Goal: Check status: Check status

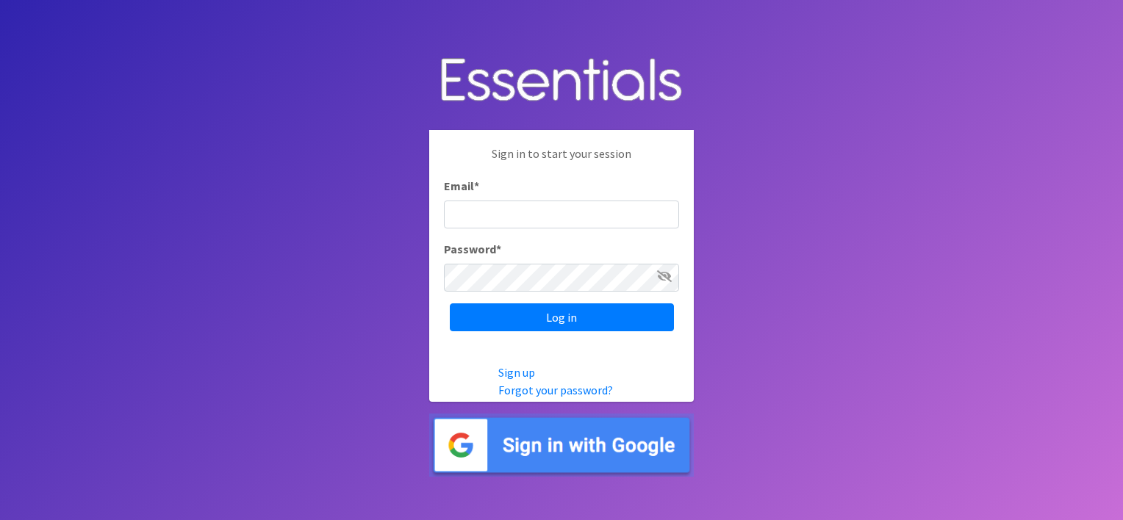
type input "meghan@sound-cpa.com"
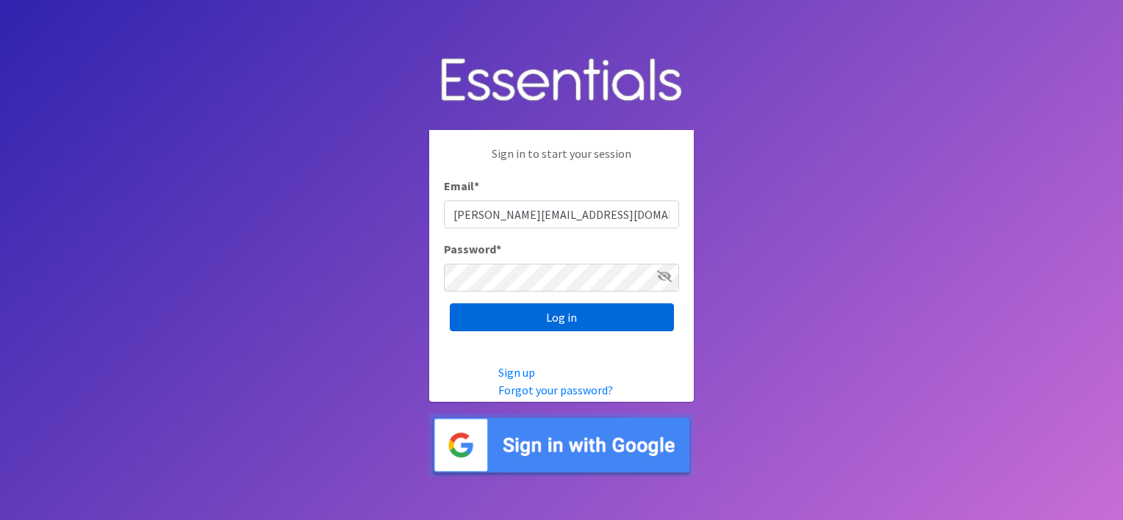
click at [516, 313] on input "Log in" at bounding box center [562, 317] width 224 height 28
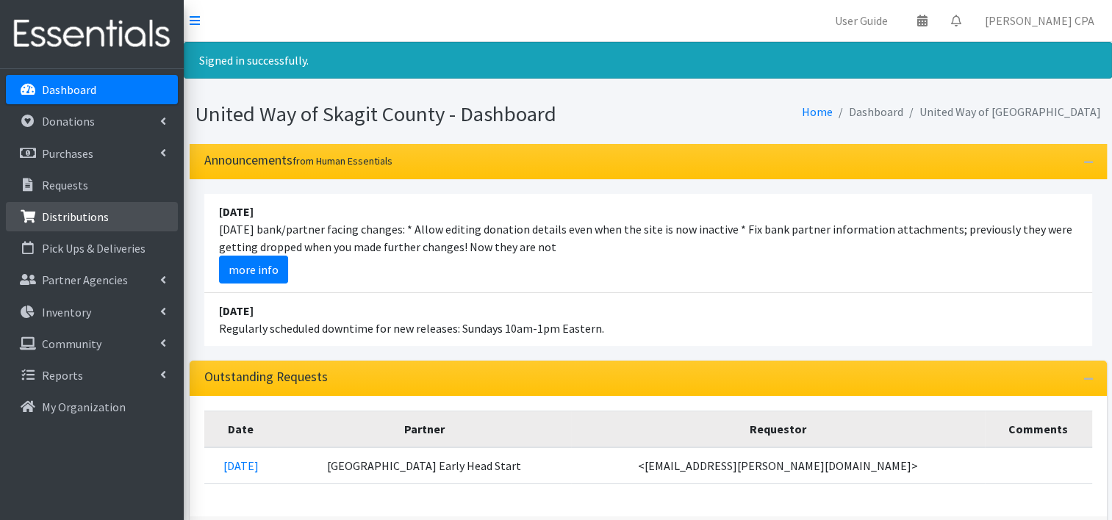
click at [57, 222] on p "Distributions" at bounding box center [75, 216] width 67 height 15
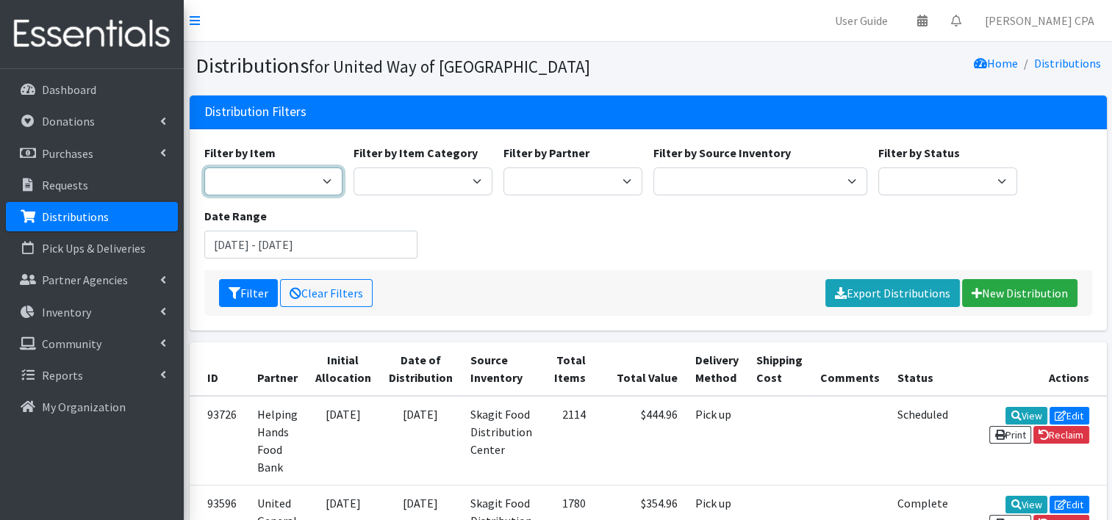
click at [285, 193] on select "Adult Diapers 3XLarge Adult Diapers Large Adult Diapers Medium Adult Diapers Sm…" at bounding box center [273, 182] width 139 height 28
click at [808, 227] on div "Filter by Item Adult Diapers 3XLarge Adult Diapers Large Adult Diapers Medium A…" at bounding box center [647, 207] width 899 height 126
click at [291, 240] on input "June 15, 2025 - September 15, 2025" at bounding box center [311, 245] width 214 height 28
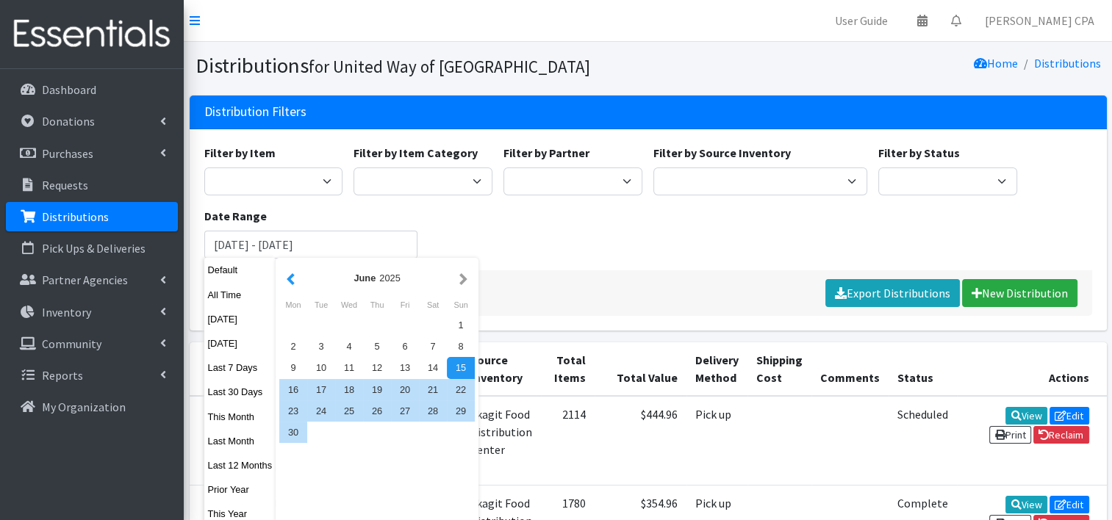
click at [291, 278] on button "button" at bounding box center [290, 278] width 15 height 18
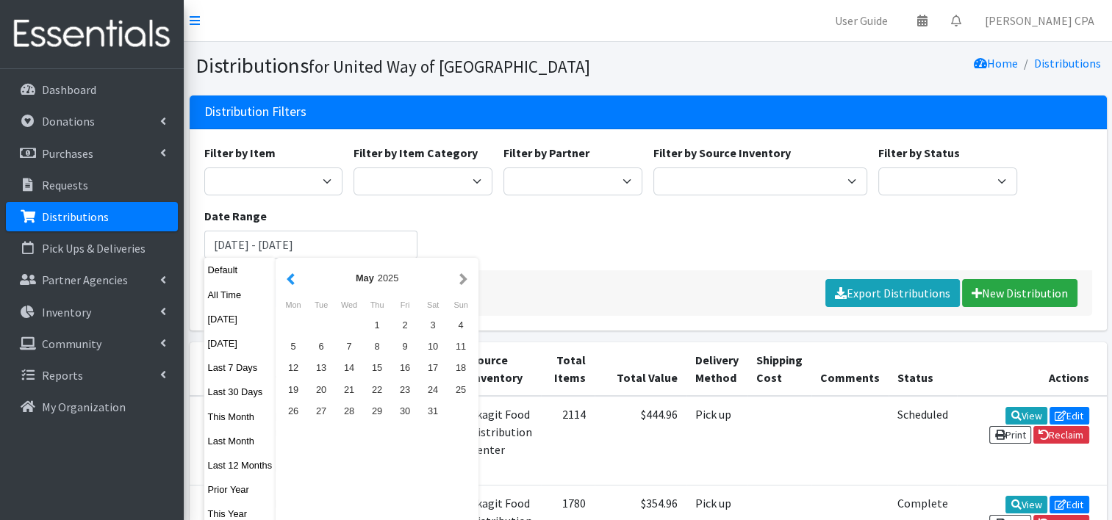
click at [290, 276] on button "button" at bounding box center [290, 278] width 15 height 18
click at [370, 414] on div "27" at bounding box center [377, 410] width 28 height 21
click at [378, 412] on div "27" at bounding box center [377, 410] width 28 height 21
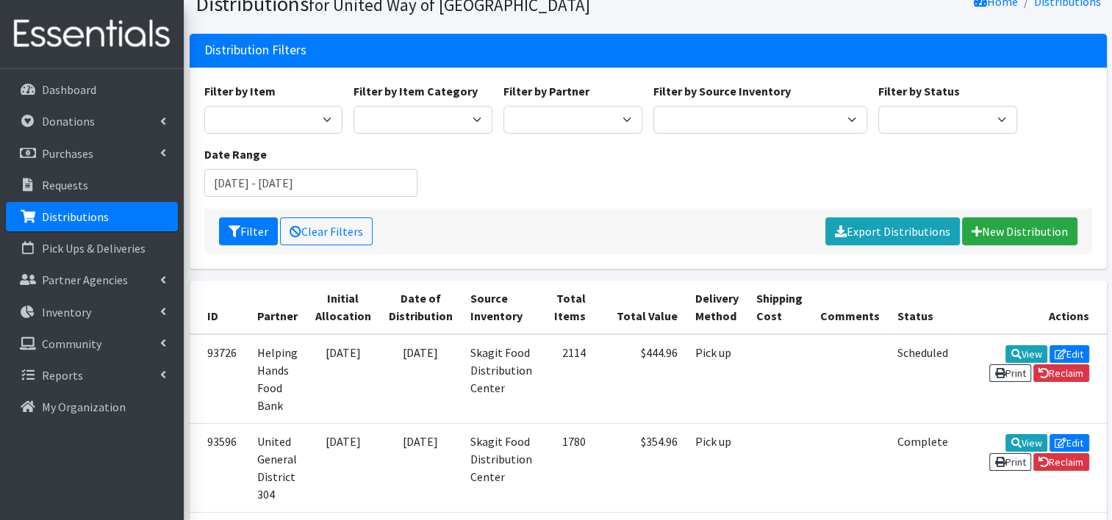
scroll to position [24, 0]
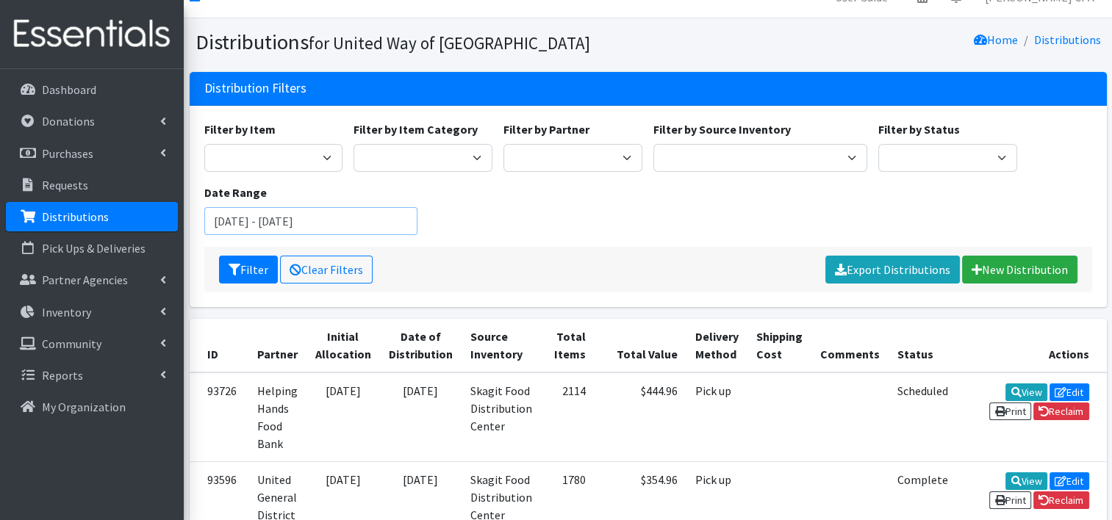
click at [306, 227] on input "March 27, 2025 - March 27, 2025" at bounding box center [311, 221] width 214 height 28
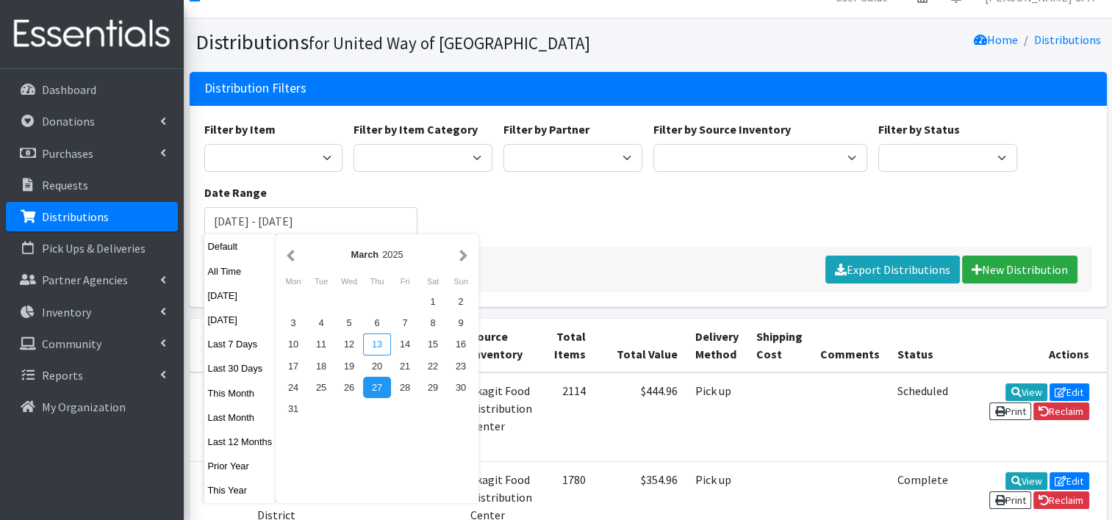
click at [373, 350] on div "13" at bounding box center [377, 344] width 28 height 21
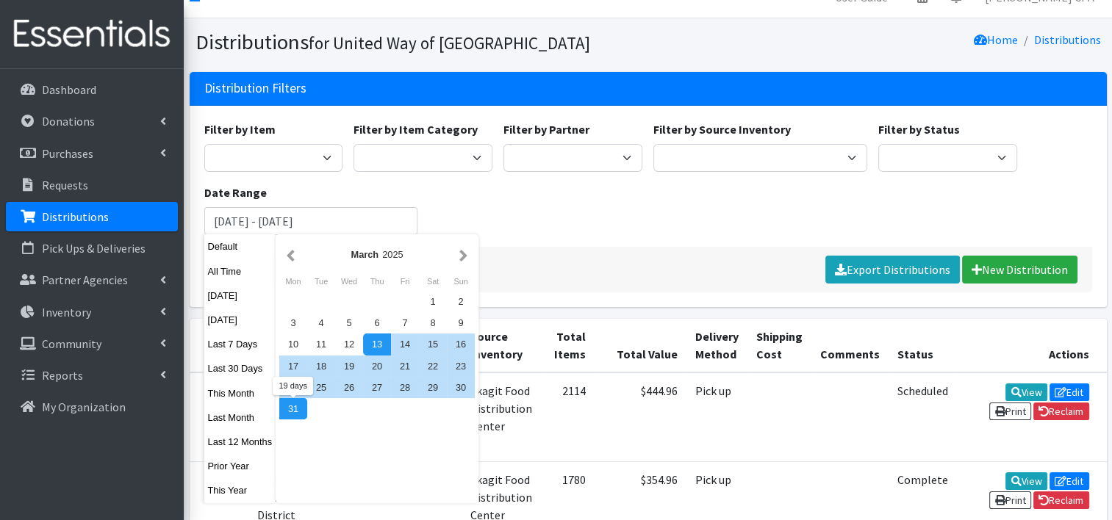
click at [285, 404] on div "31" at bounding box center [293, 408] width 28 height 21
type input "March 13, 2025 - March 31, 2025"
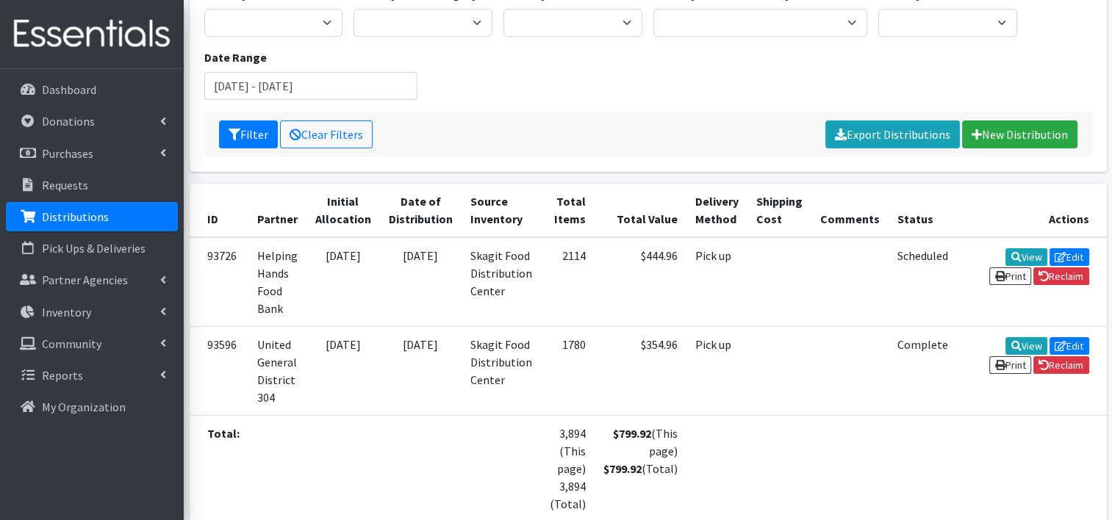
scroll to position [170, 0]
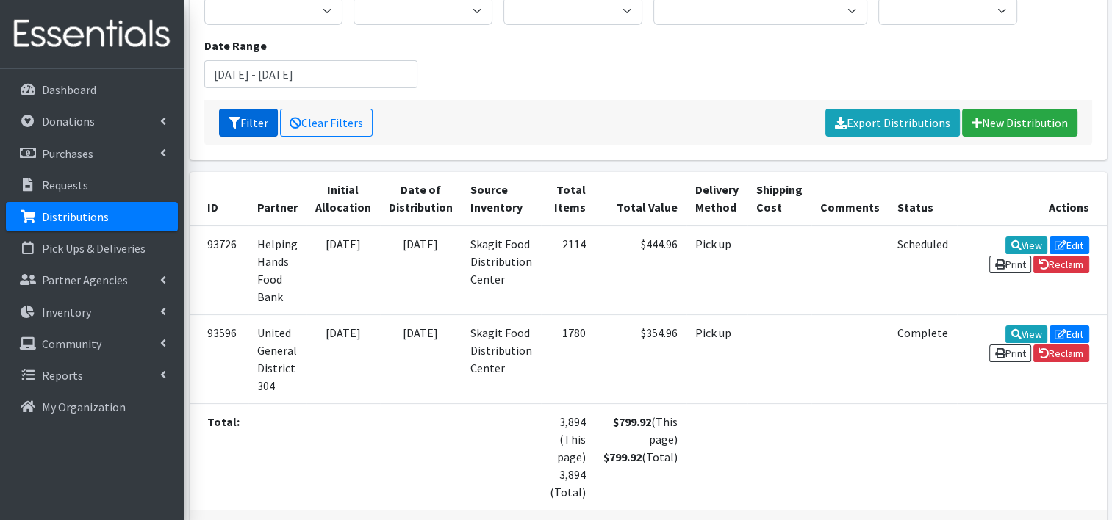
click at [244, 127] on button "Filter" at bounding box center [248, 123] width 59 height 28
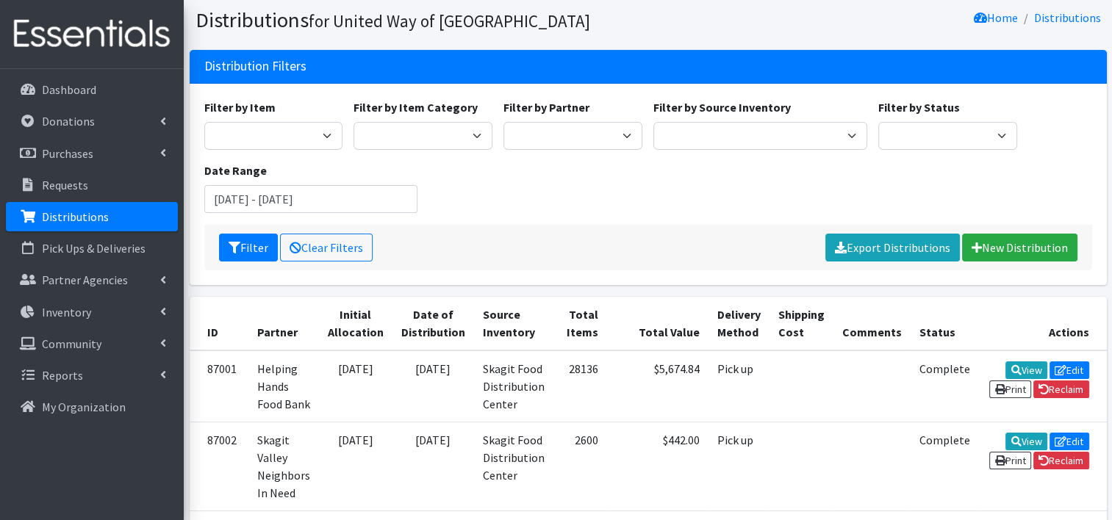
scroll to position [244, 0]
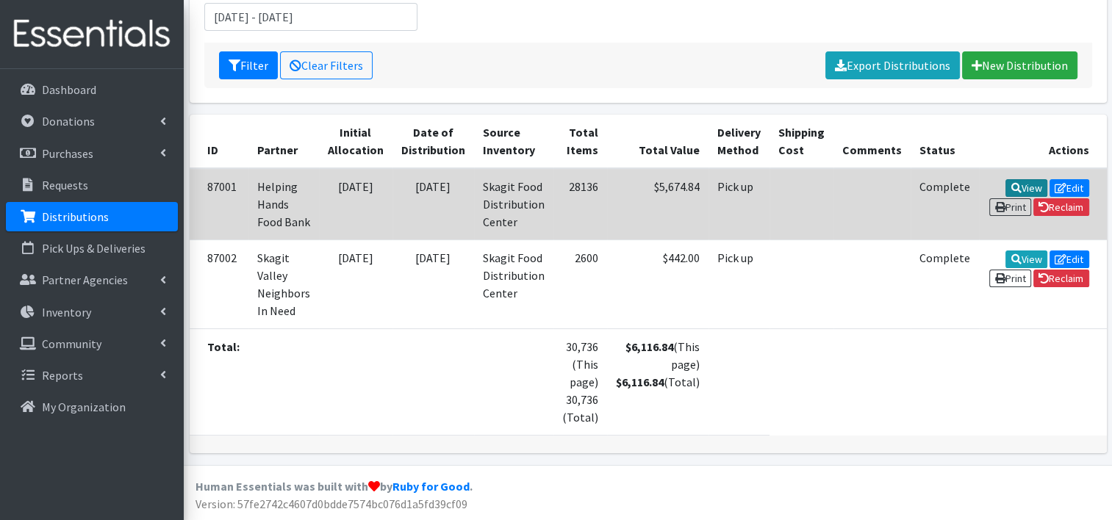
click at [1005, 179] on link "View" at bounding box center [1026, 188] width 42 height 18
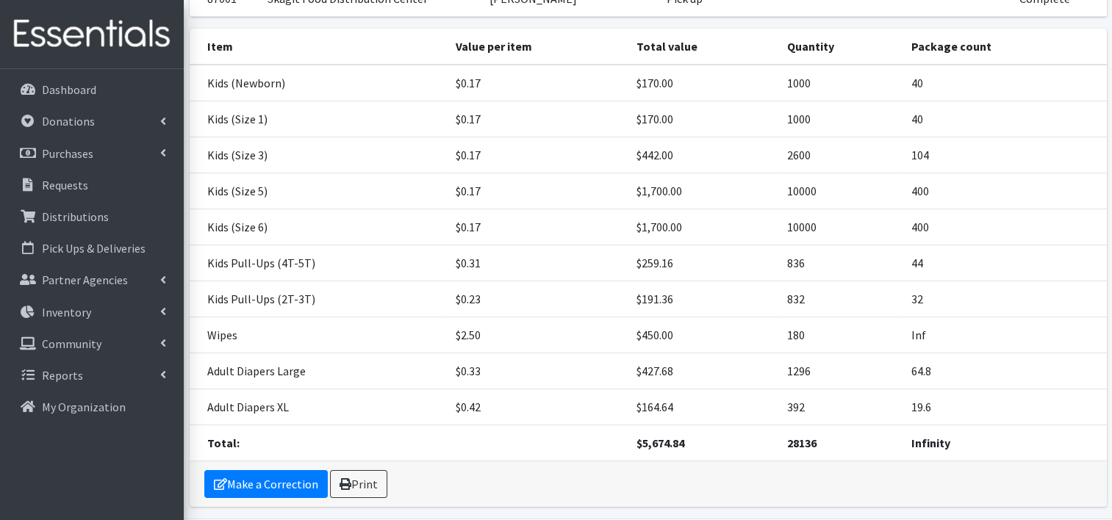
scroll to position [227, 0]
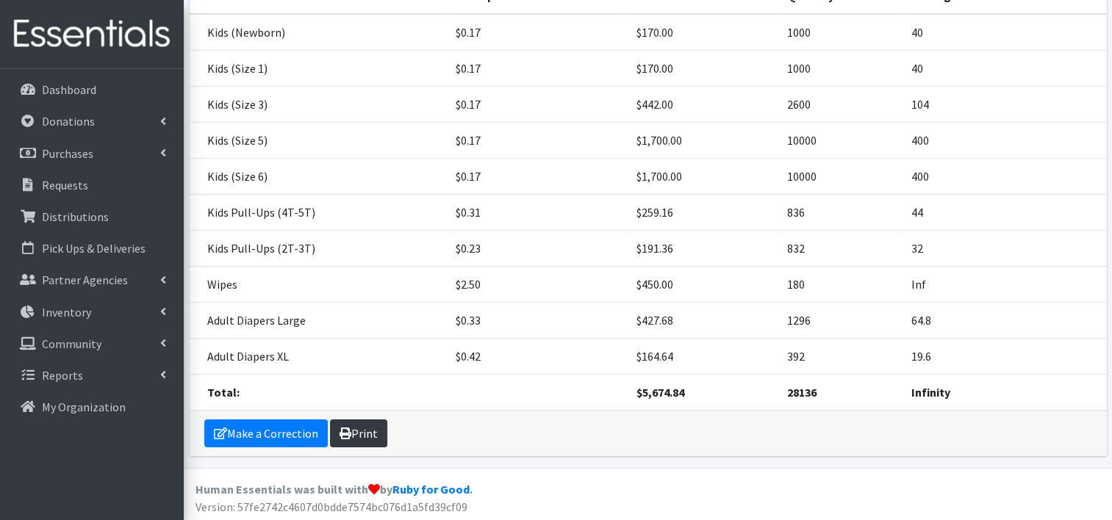
click at [344, 436] on icon at bounding box center [345, 434] width 12 height 12
